Goal: Transaction & Acquisition: Obtain resource

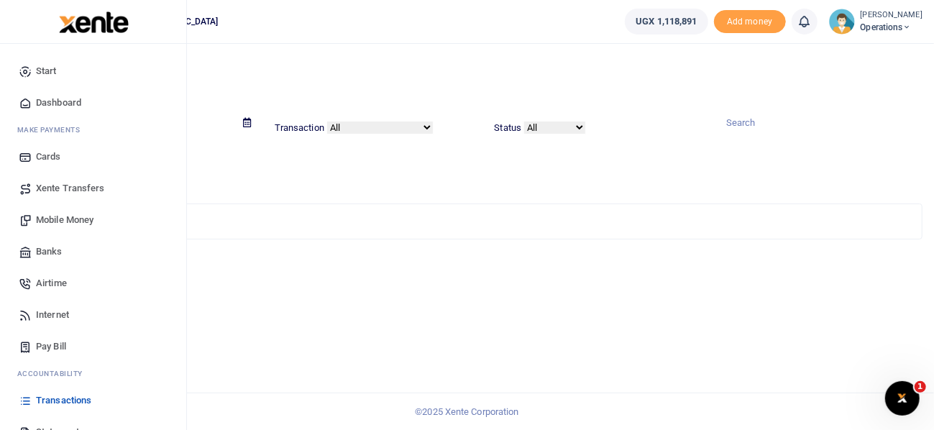
click at [48, 216] on span "Mobile Money" at bounding box center [65, 220] width 58 height 14
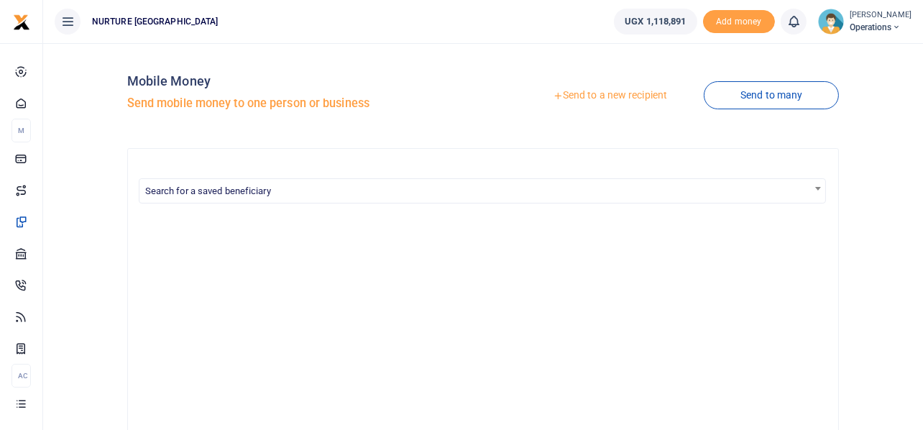
click at [605, 97] on link "Send to a new recipient" at bounding box center [610, 96] width 188 height 26
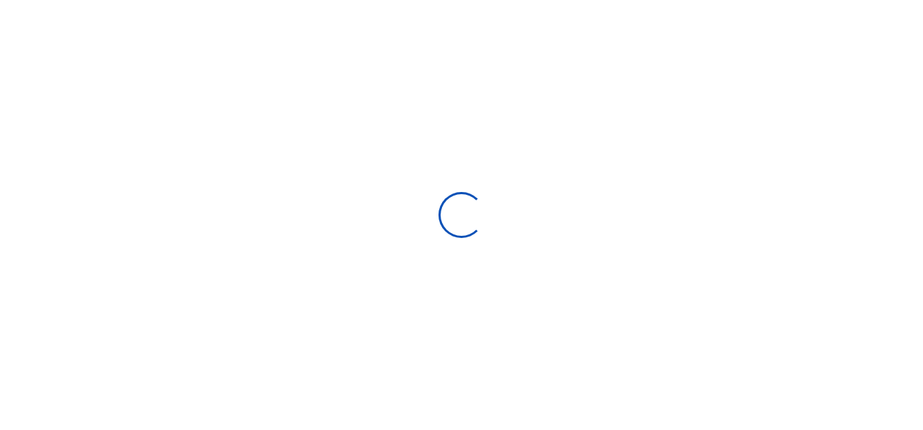
select select "Loading bundles"
select select
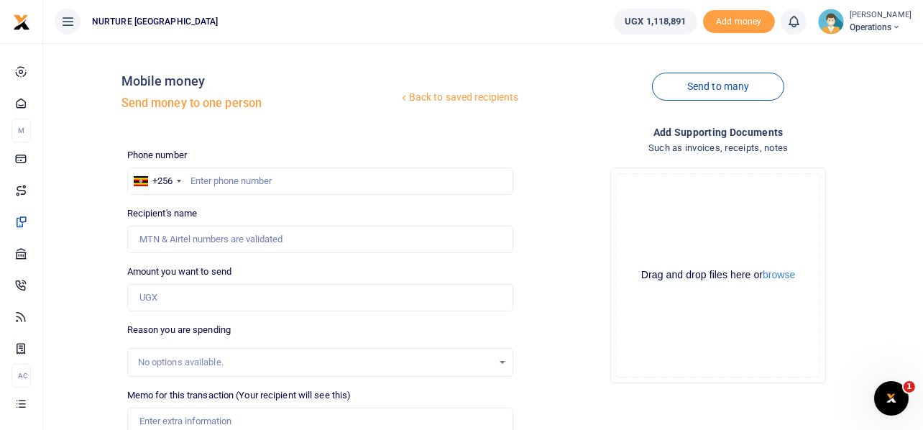
click at [549, 170] on div "Drop your files here Drag and drop files here or browse Powered by Uppy" at bounding box center [718, 275] width 387 height 239
click at [557, 188] on div "Drop your files here Drag and drop files here or browse Powered by Uppy" at bounding box center [718, 275] width 387 height 239
click at [544, 160] on div "Drop your files here Drag and drop files here or browse Powered by Uppy" at bounding box center [718, 275] width 387 height 239
click at [707, 91] on link "Send to many" at bounding box center [718, 87] width 132 height 28
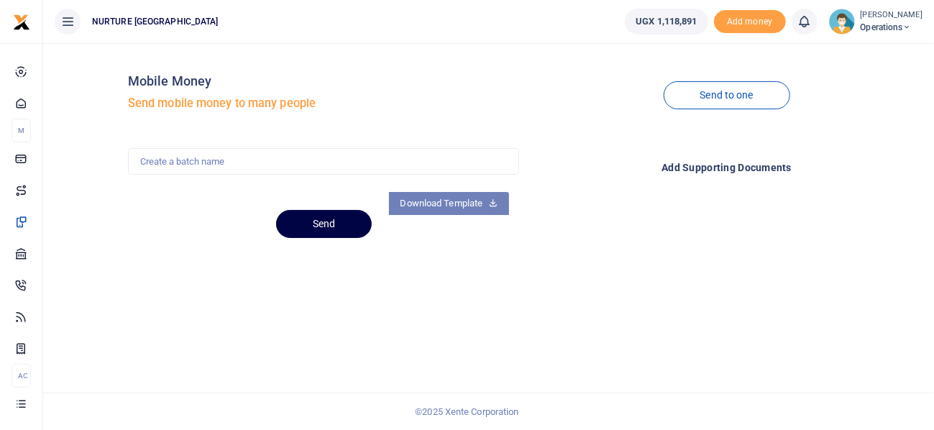
click at [486, 206] on link "Download Template" at bounding box center [449, 203] width 121 height 23
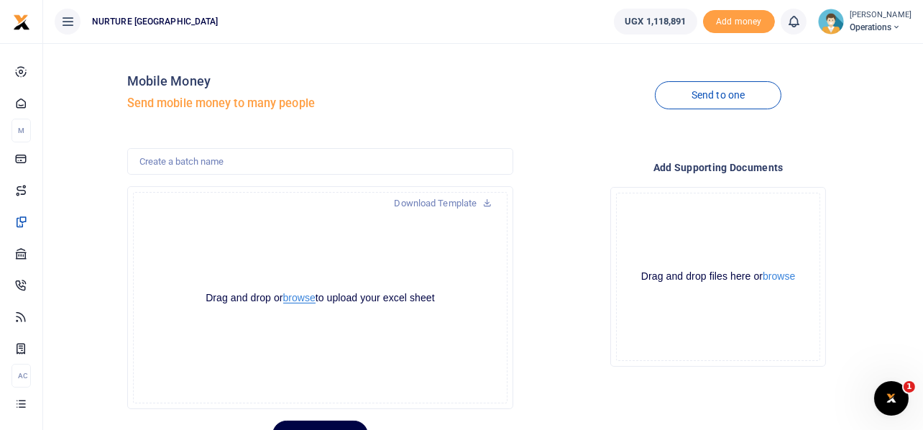
click at [298, 293] on button "browse" at bounding box center [299, 298] width 32 height 11
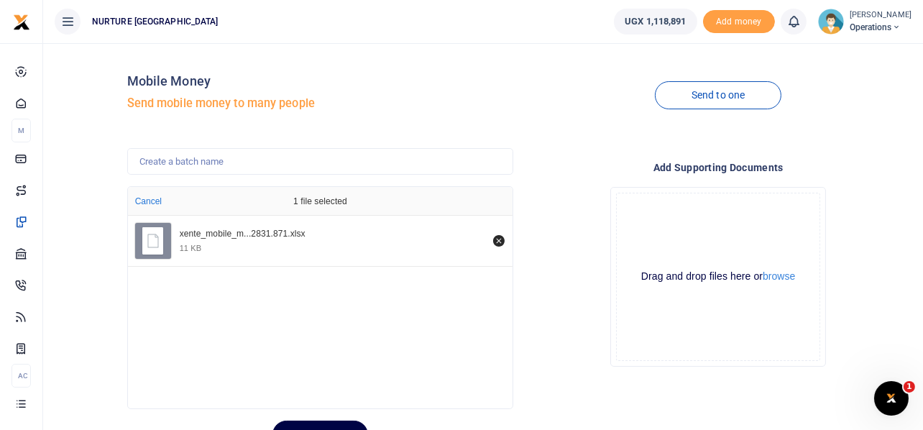
click at [336, 263] on div "xente_mobile_m...2831.871.xlsx 11 KB" at bounding box center [320, 241] width 385 height 51
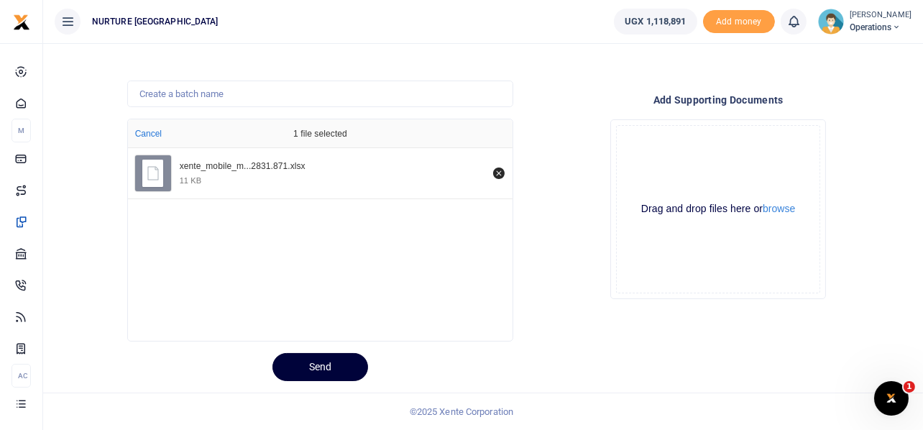
click at [319, 364] on button "Send" at bounding box center [321, 367] width 96 height 28
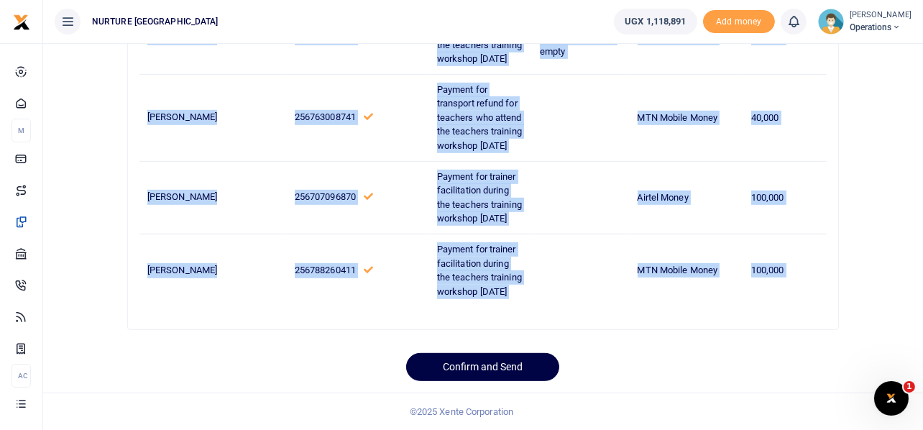
scroll to position [1441, 0]
drag, startPoint x: 147, startPoint y: 252, endPoint x: 795, endPoint y: 269, distance: 648.2
copy tbody "Teddy Apio 256744585571 Payment for transport refund for teachers who attend th…"
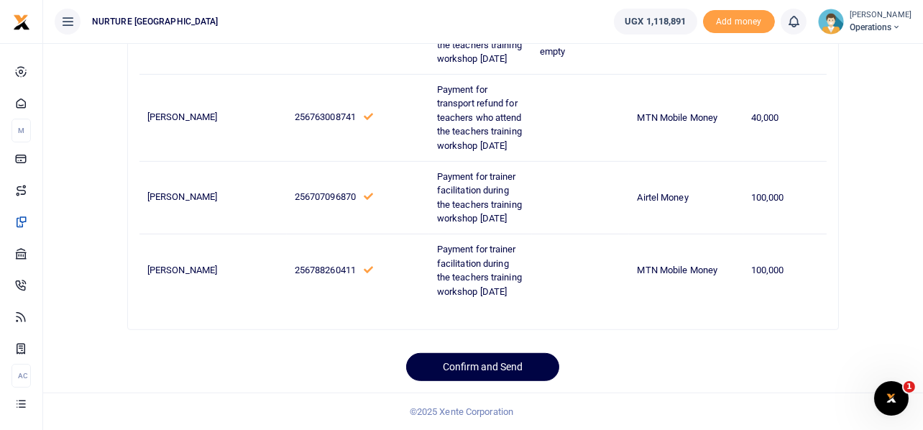
click at [496, 363] on button "Confirm and Send" at bounding box center [482, 367] width 153 height 28
